Goal: Communication & Community: Answer question/provide support

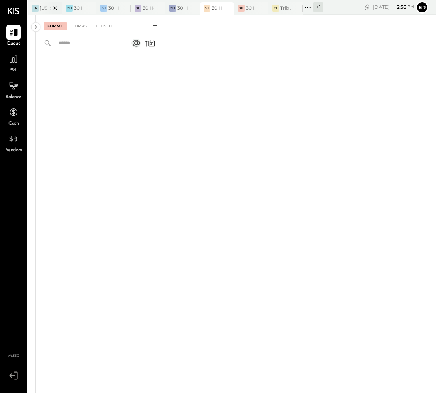
click at [44, 10] on div at bounding box center [48, 7] width 27 height 11
click at [73, 8] on div at bounding box center [82, 7] width 27 height 11
click at [35, 29] on icon at bounding box center [36, 27] width 2 height 4
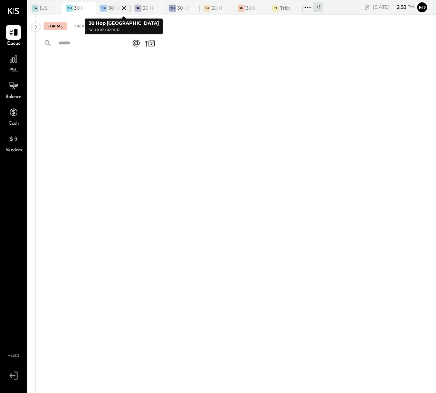
click at [110, 6] on div at bounding box center [117, 7] width 27 height 11
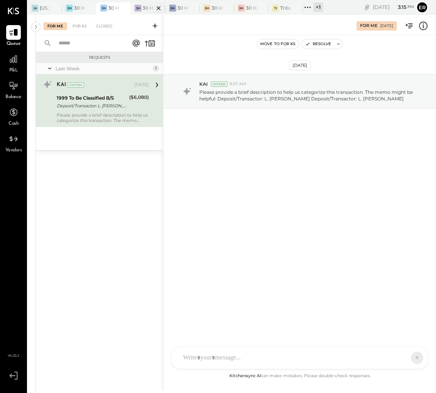
click at [148, 5] on div at bounding box center [151, 7] width 27 height 11
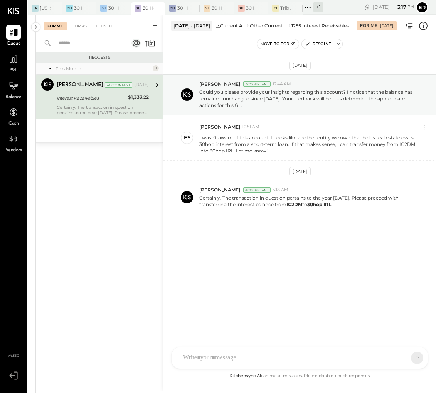
click at [257, 355] on div "AM [PERSON_NAME] [PERSON_NAME] KW [PERSON_NAME] ES [PERSON_NAME] BF [PERSON_NAM…" at bounding box center [299, 357] width 257 height 22
click at [405, 359] on icon at bounding box center [403, 357] width 8 height 8
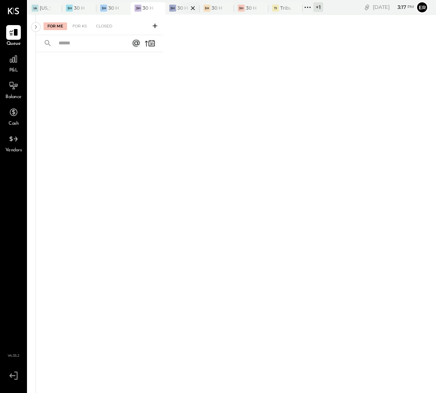
click at [179, 9] on div at bounding box center [186, 7] width 27 height 11
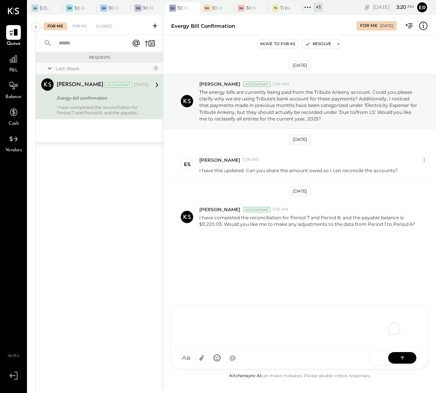
click at [267, 340] on div "To enrich screen reader interactions, please activate Accessibility in Grammarl…" at bounding box center [299, 324] width 241 height 31
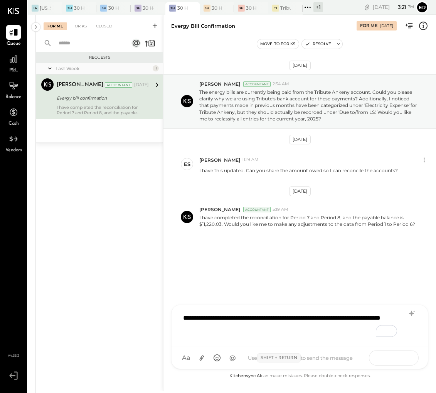
click at [408, 354] on button at bounding box center [402, 357] width 28 height 12
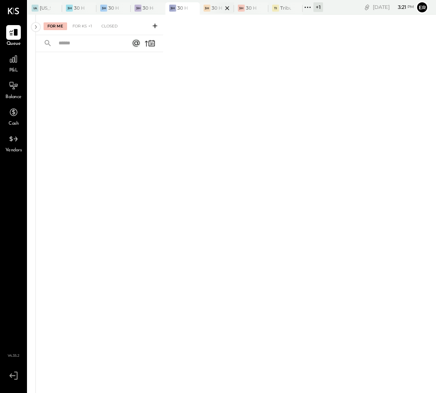
click at [210, 8] on div at bounding box center [220, 7] width 27 height 11
click at [250, 9] on div at bounding box center [254, 7] width 27 height 11
click at [282, 9] on div at bounding box center [289, 7] width 27 height 11
